Goal: Find specific page/section: Find specific page/section

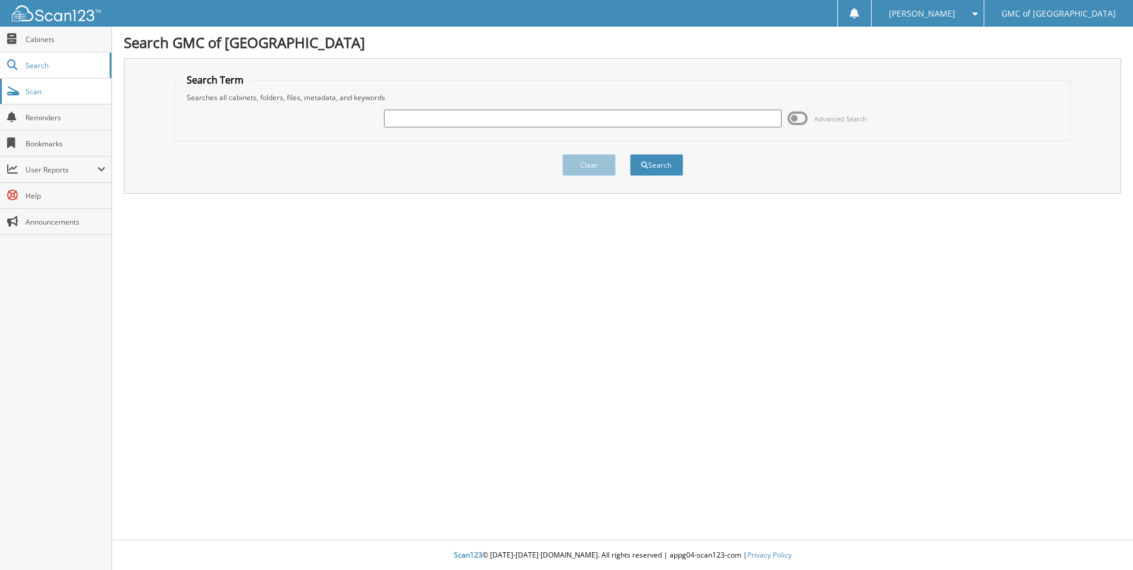
click at [81, 96] on span "Scan" at bounding box center [65, 92] width 80 height 10
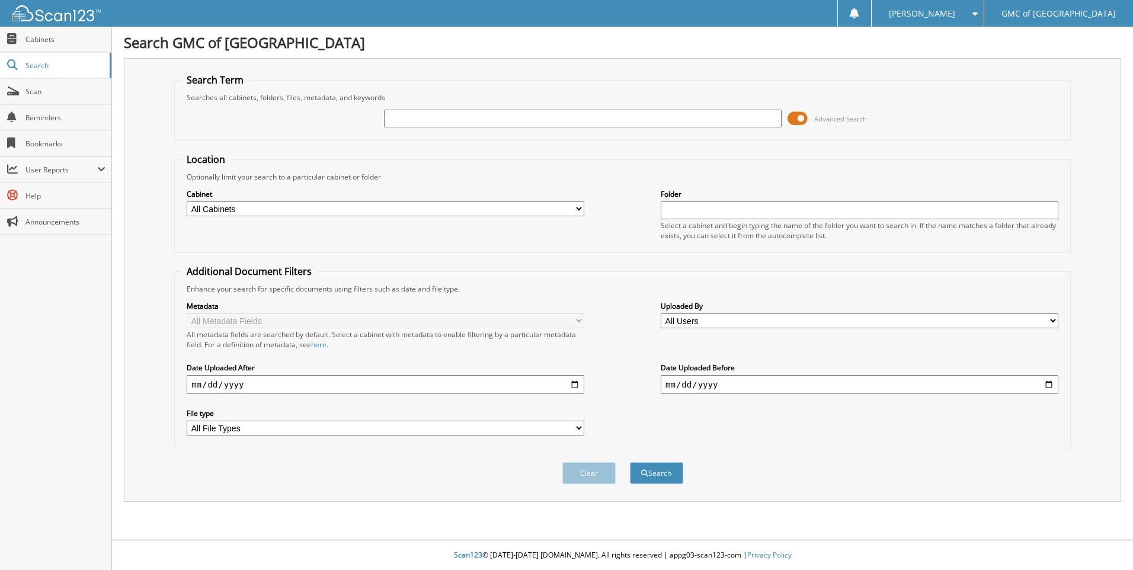
click at [556, 117] on input "text" at bounding box center [583, 119] width 398 height 18
type input "606896"
click at [630, 462] on button "Search" at bounding box center [656, 473] width 53 height 22
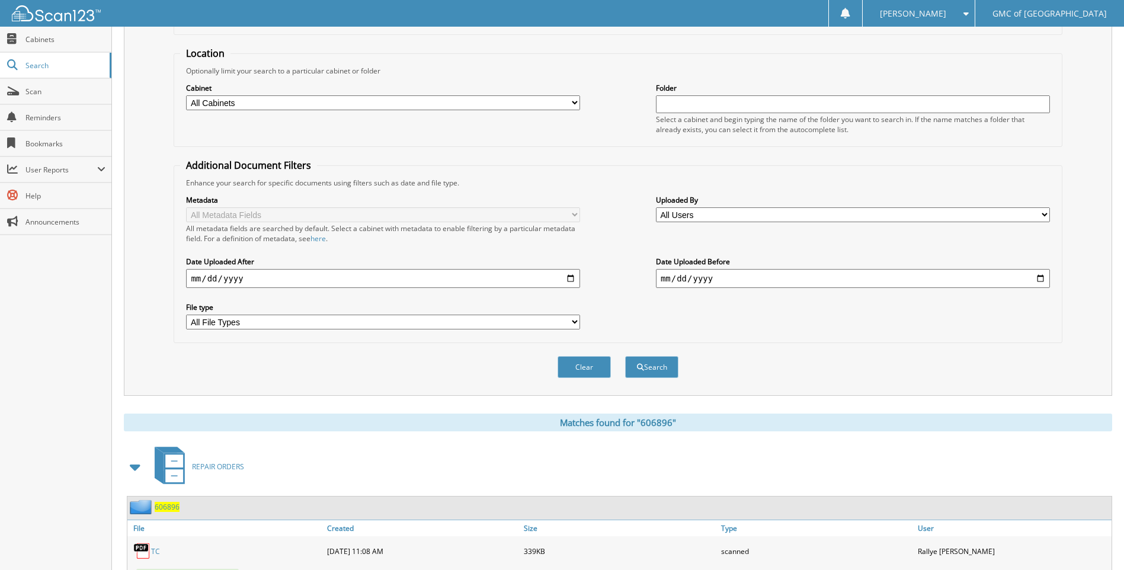
scroll to position [207, 0]
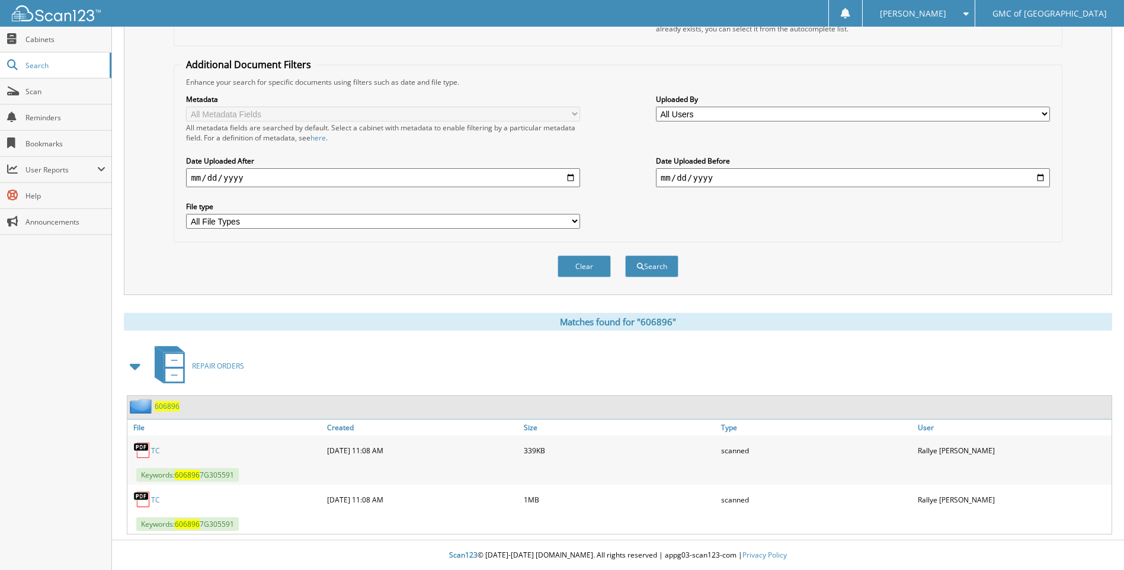
click at [154, 452] on link "TC" at bounding box center [155, 451] width 9 height 10
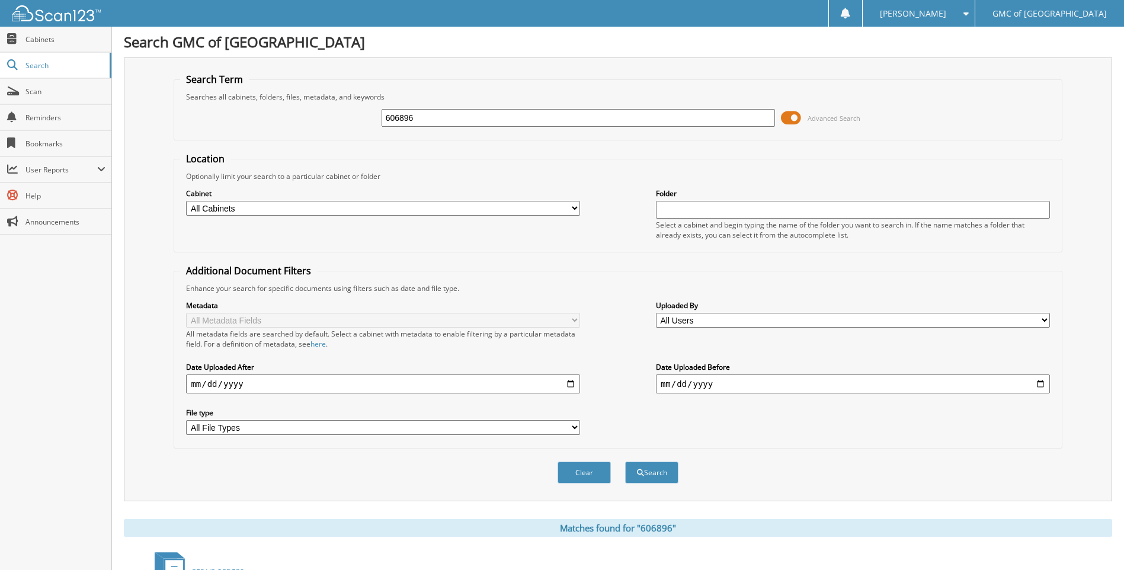
scroll to position [0, 0]
click at [462, 117] on input "606896" at bounding box center [579, 119] width 394 height 18
type input "609500"
click at [625, 462] on button "Search" at bounding box center [651, 473] width 53 height 22
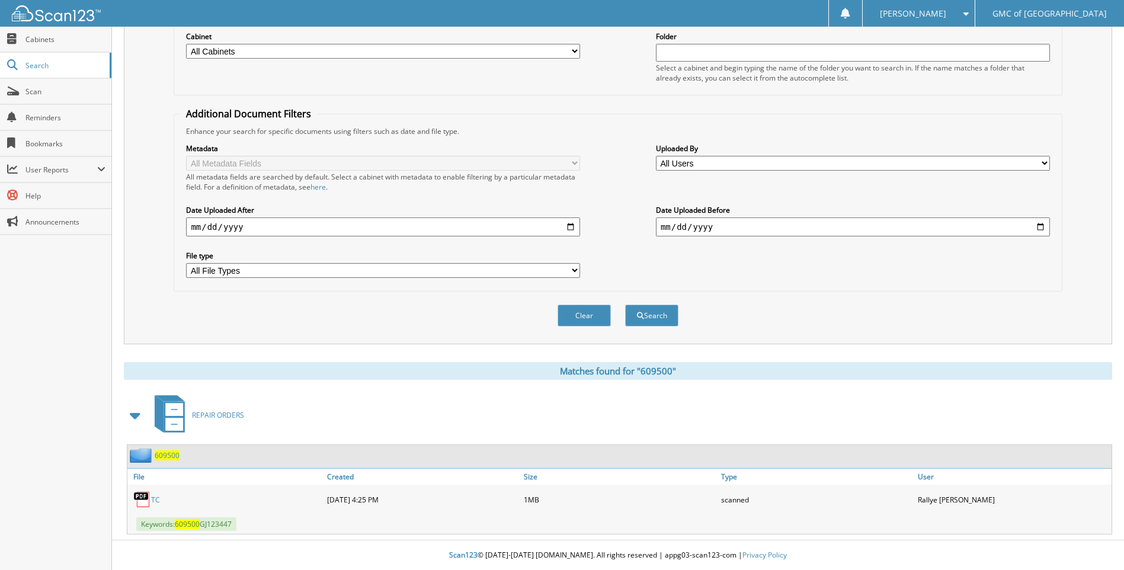
click at [157, 497] on link "TC" at bounding box center [155, 500] width 9 height 10
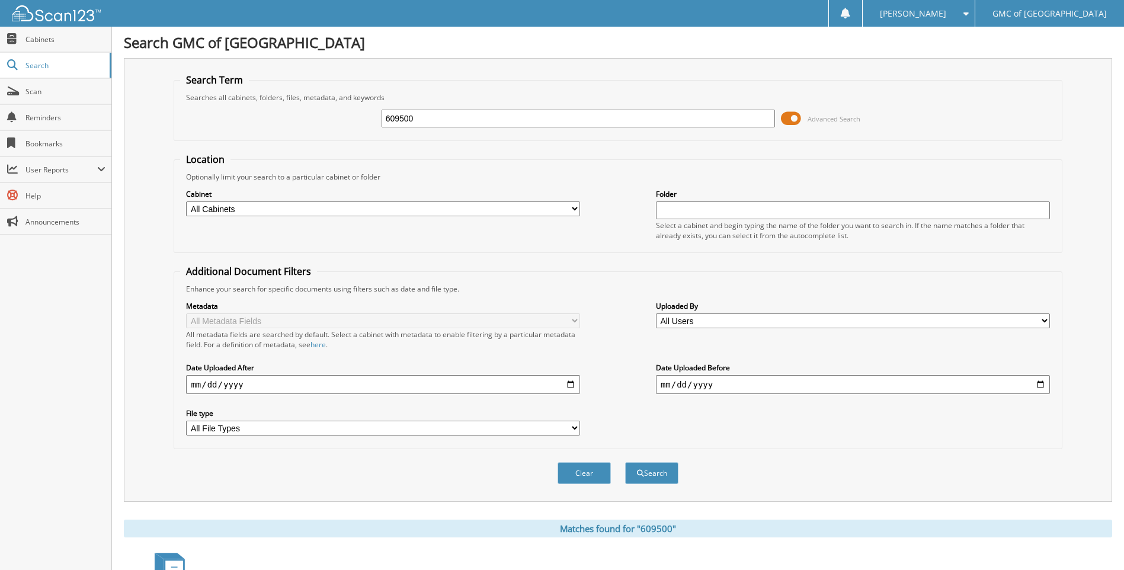
click at [549, 115] on input "609500" at bounding box center [579, 119] width 394 height 18
click at [547, 116] on input "609500" at bounding box center [579, 119] width 394 height 18
click at [541, 114] on input "609500" at bounding box center [579, 119] width 394 height 18
type input "608990"
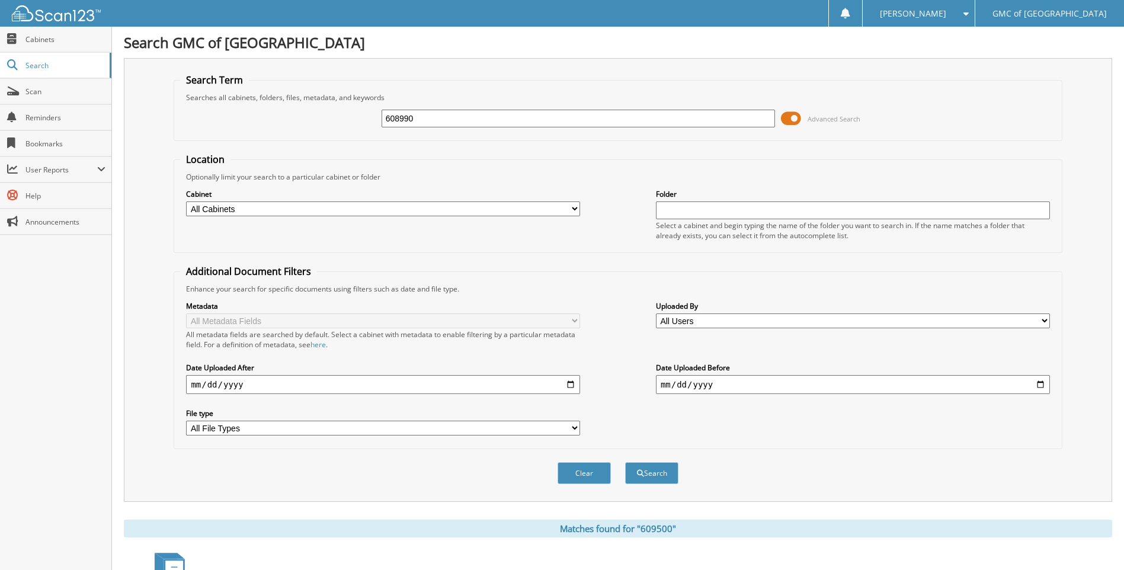
click at [625, 462] on button "Search" at bounding box center [651, 473] width 53 height 22
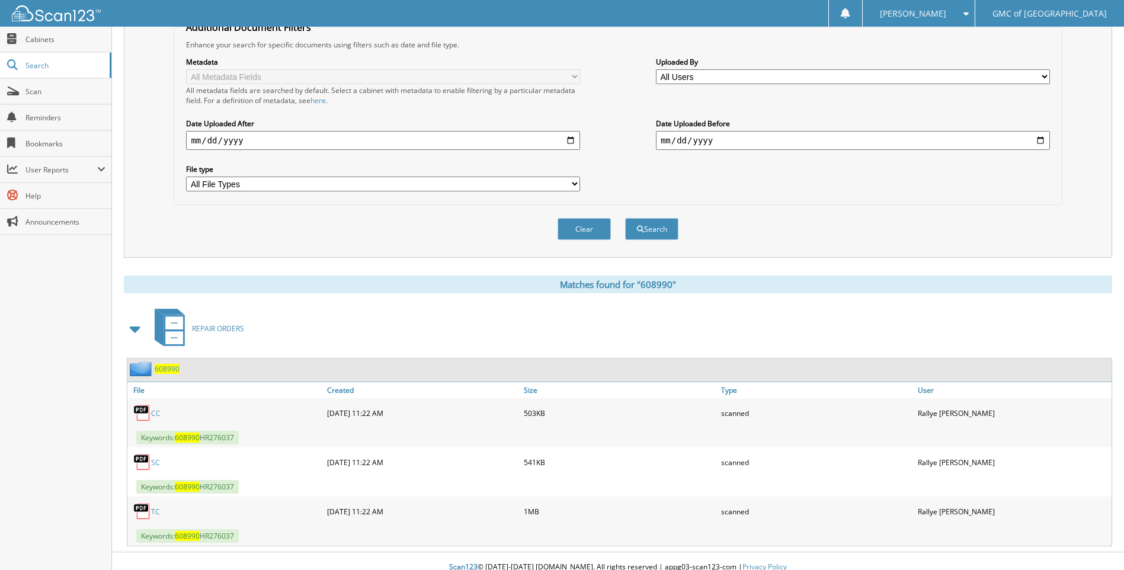
scroll to position [257, 0]
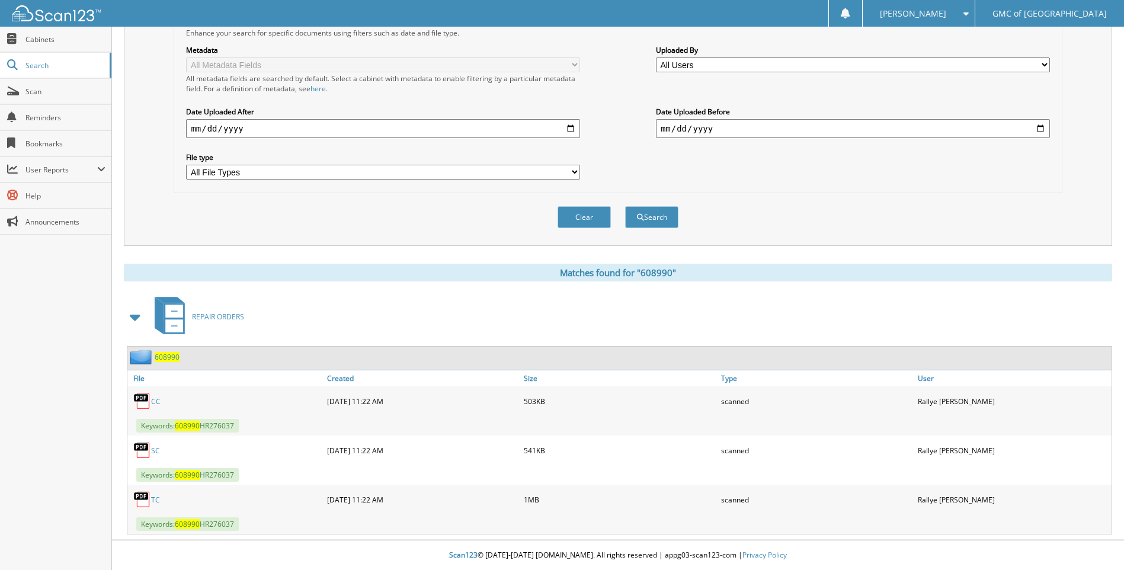
click at [157, 498] on link "TC" at bounding box center [155, 500] width 9 height 10
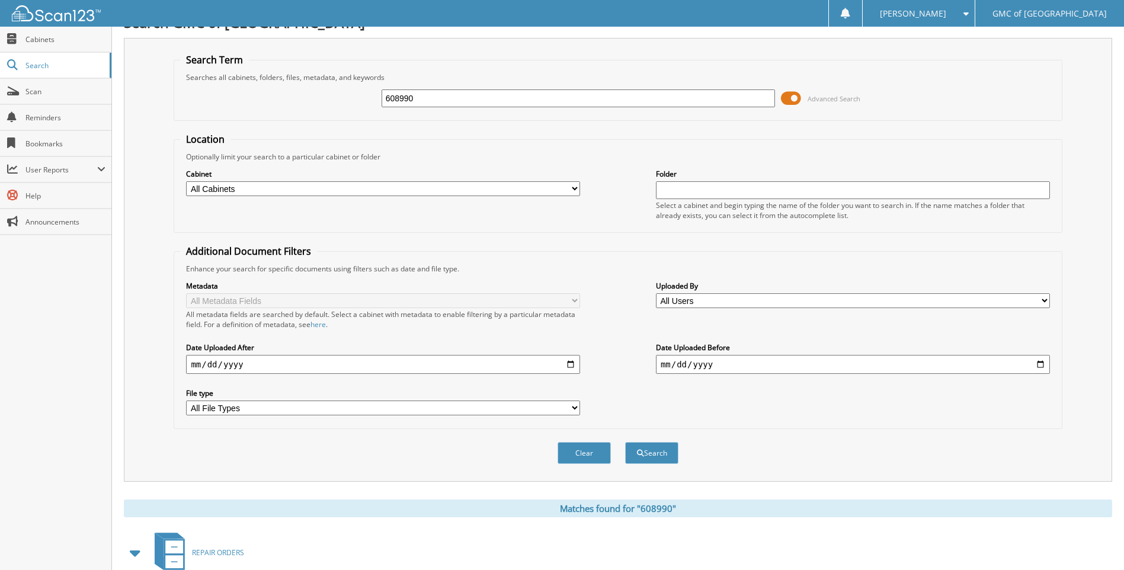
scroll to position [20, 0]
click at [484, 99] on input "608990" at bounding box center [579, 99] width 394 height 18
type input "611325"
click at [625, 443] on button "Search" at bounding box center [651, 454] width 53 height 22
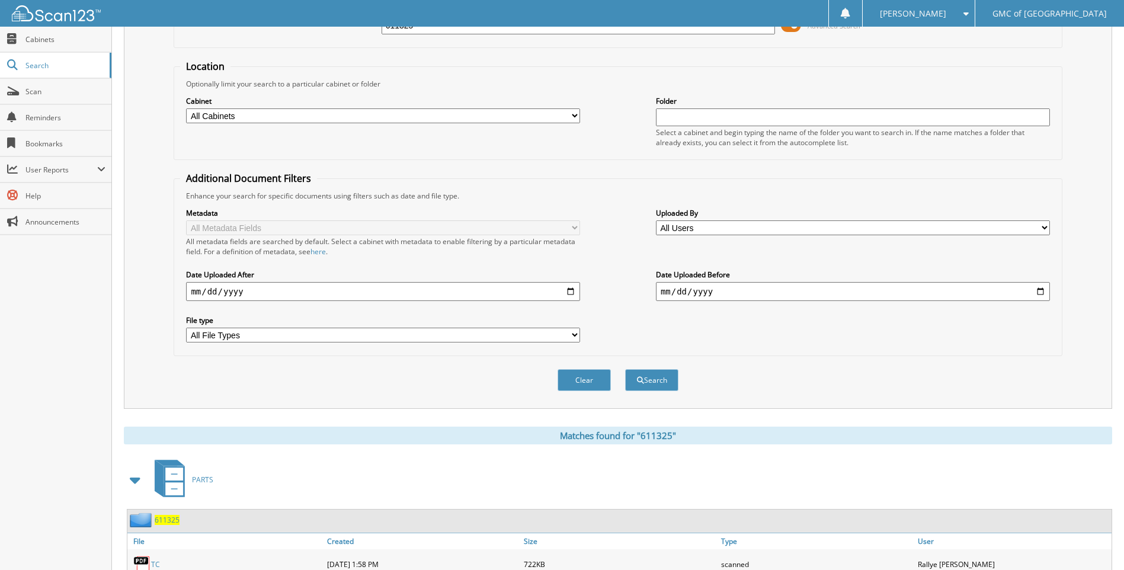
scroll to position [158, 0]
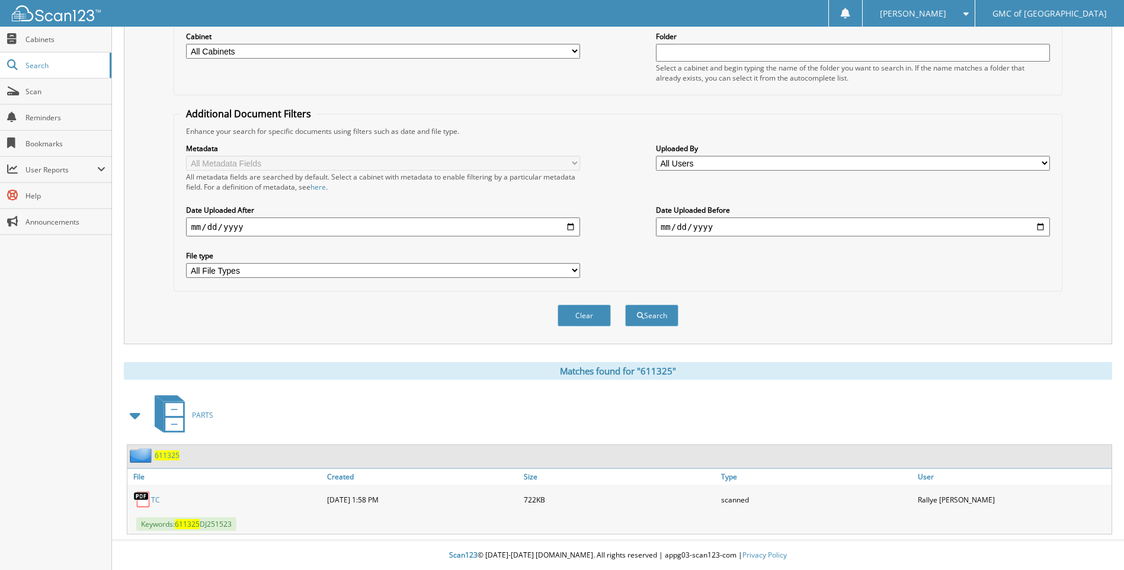
click at [151, 495] on link "TC" at bounding box center [155, 500] width 9 height 10
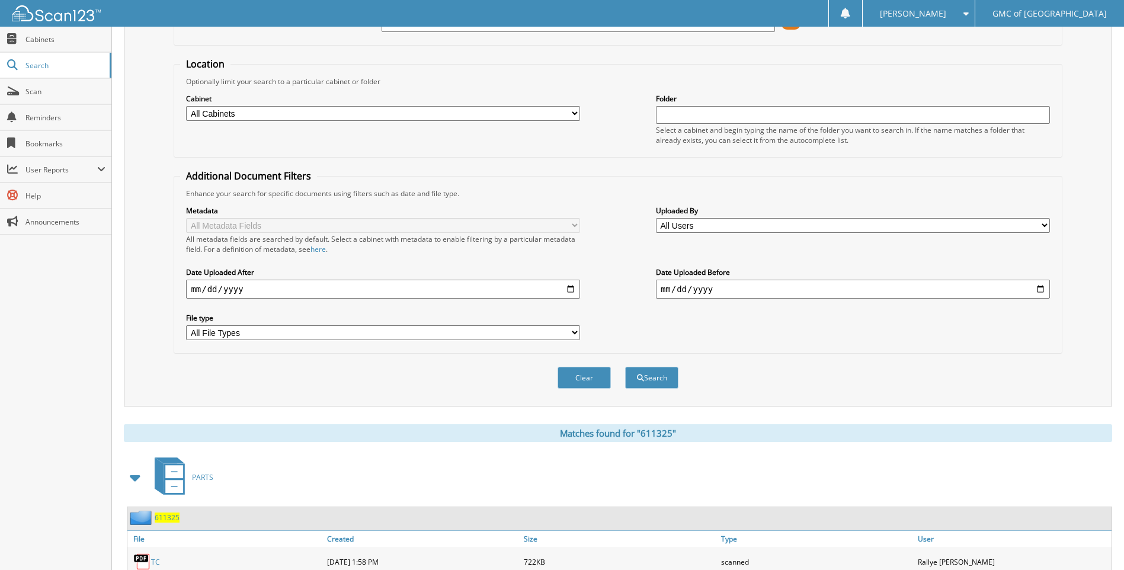
scroll to position [0, 0]
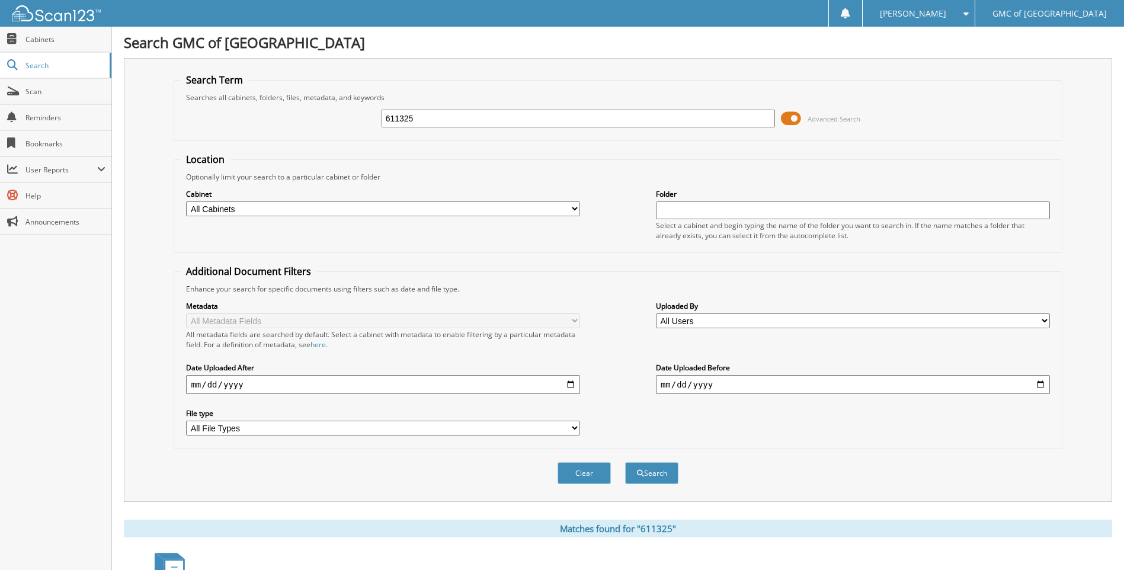
click at [523, 117] on input "611325" at bounding box center [579, 119] width 394 height 18
click at [523, 125] on input "611325" at bounding box center [579, 119] width 394 height 18
type input "611212"
click at [625, 462] on button "Search" at bounding box center [651, 473] width 53 height 22
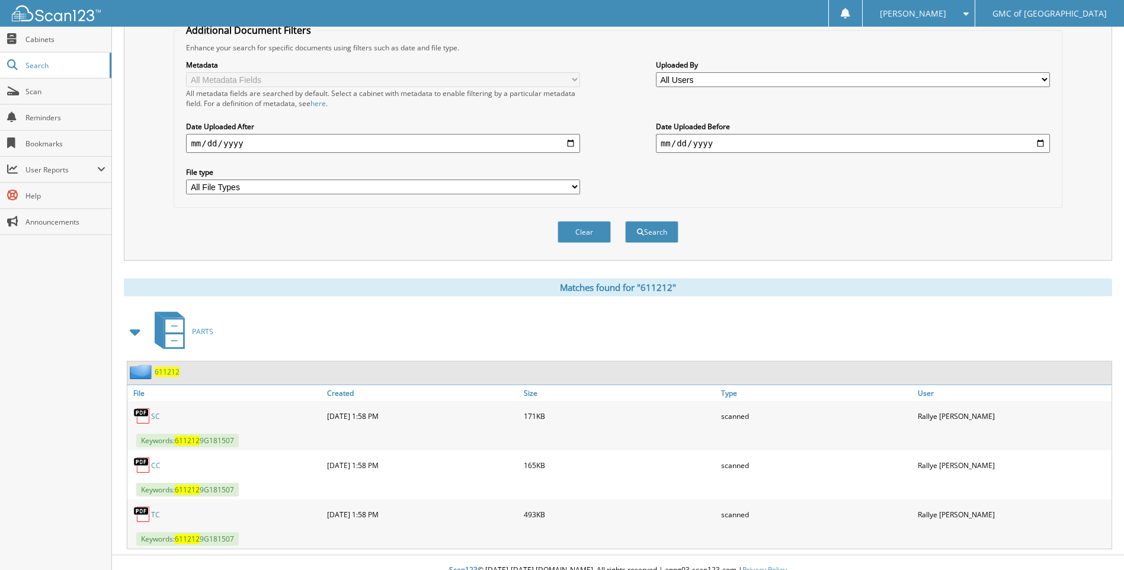
scroll to position [257, 0]
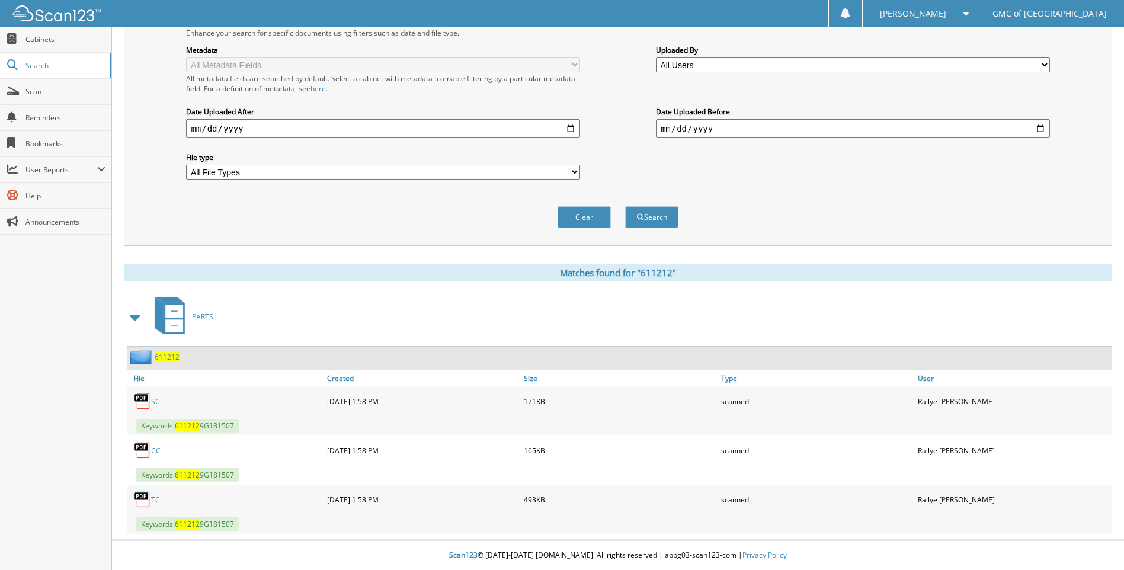
click at [158, 502] on link "TC" at bounding box center [155, 500] width 9 height 10
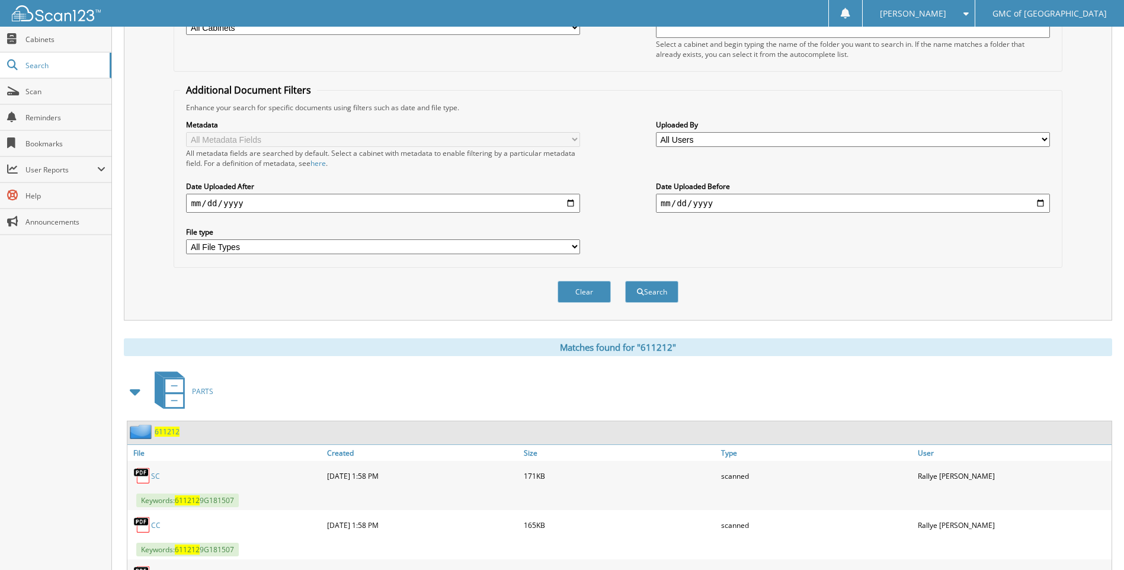
scroll to position [79, 0]
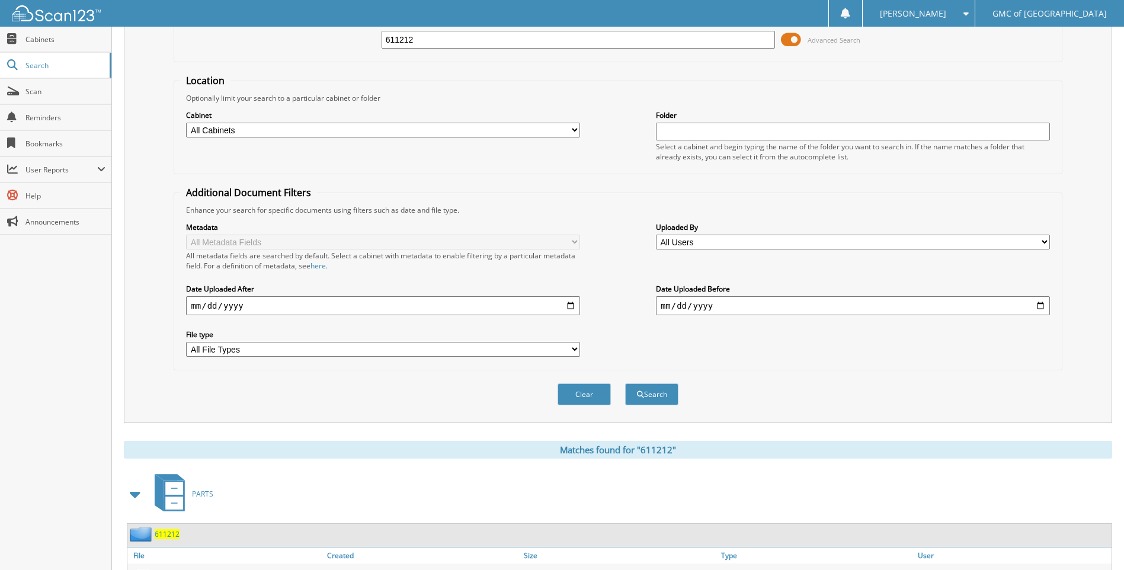
click at [443, 37] on input "611212" at bounding box center [579, 40] width 394 height 18
type input "610817"
click at [625, 383] on button "Search" at bounding box center [651, 394] width 53 height 22
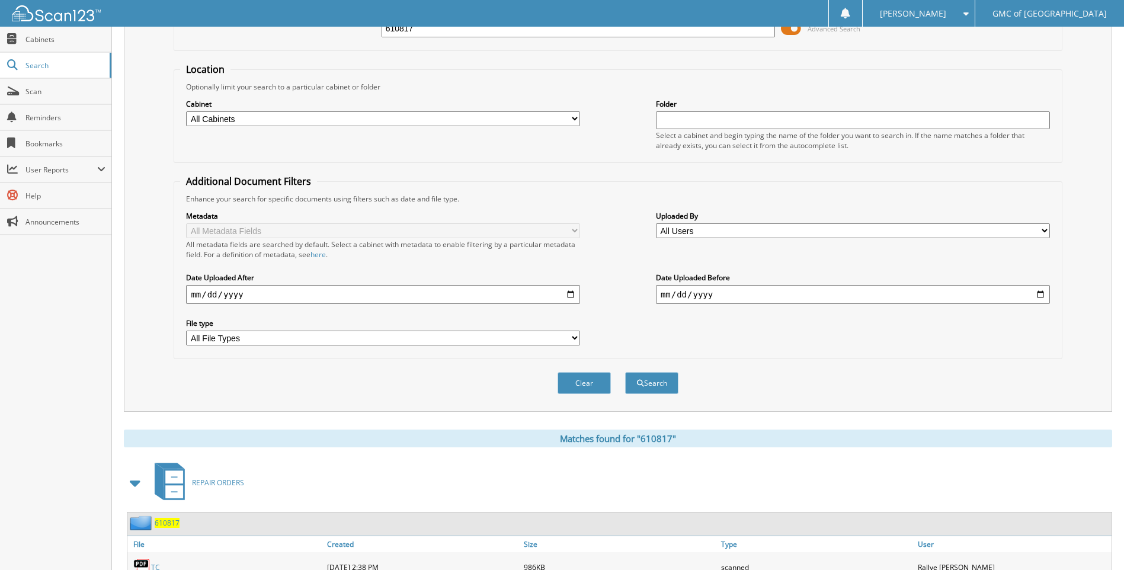
scroll to position [158, 0]
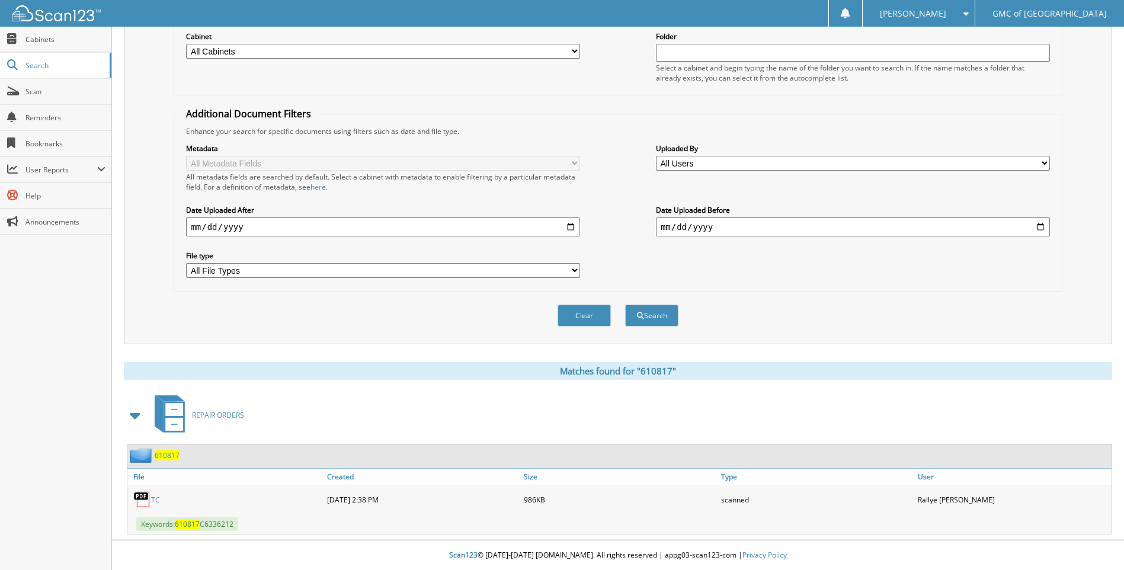
click at [155, 500] on link "TC" at bounding box center [155, 500] width 9 height 10
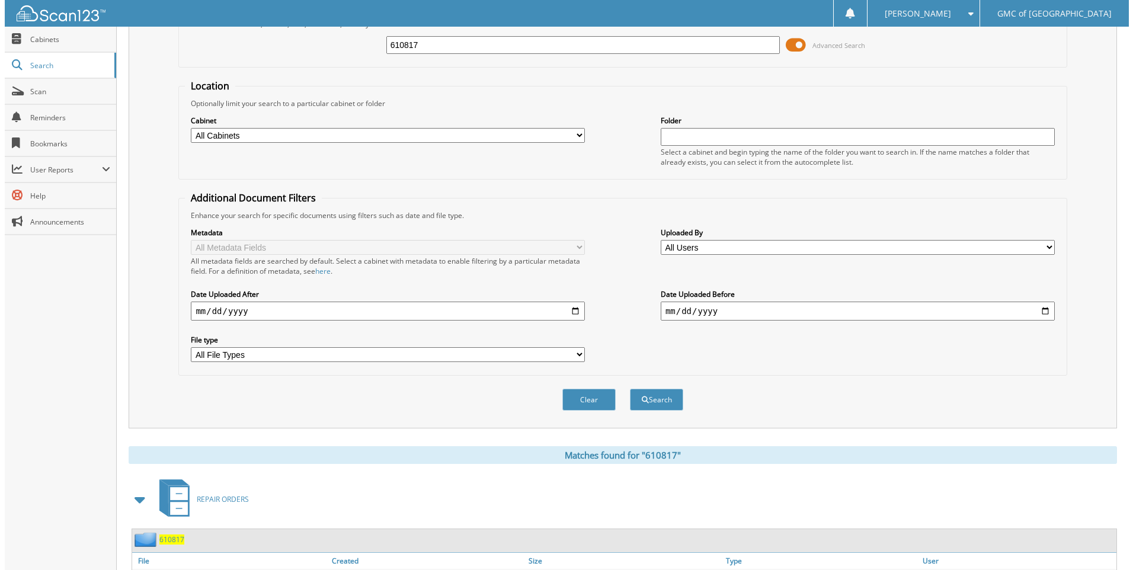
scroll to position [0, 0]
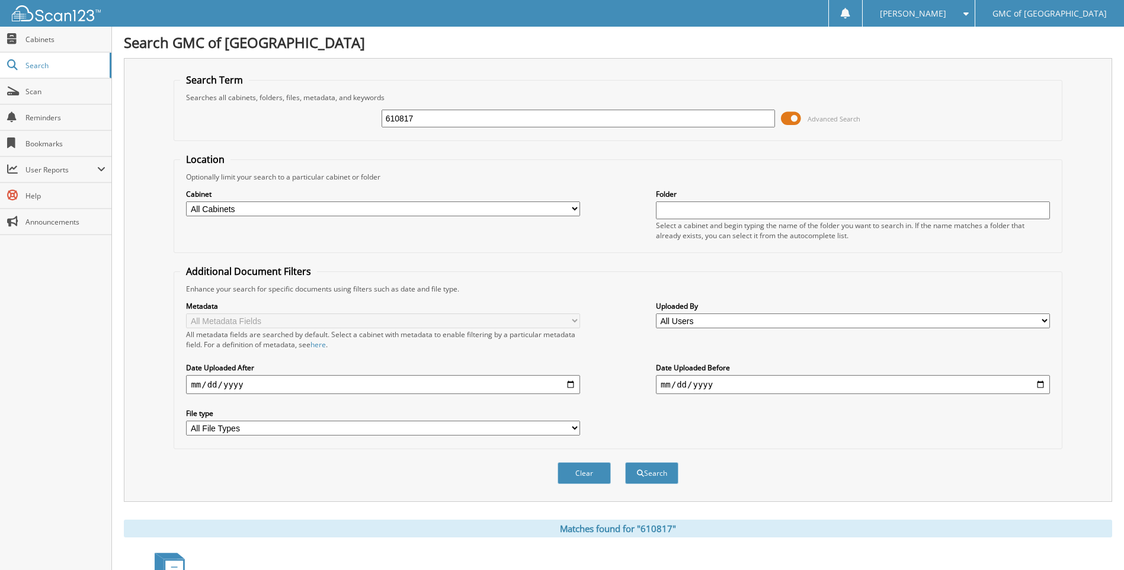
click at [789, 113] on span at bounding box center [791, 119] width 20 height 18
